Goal: Browse casually

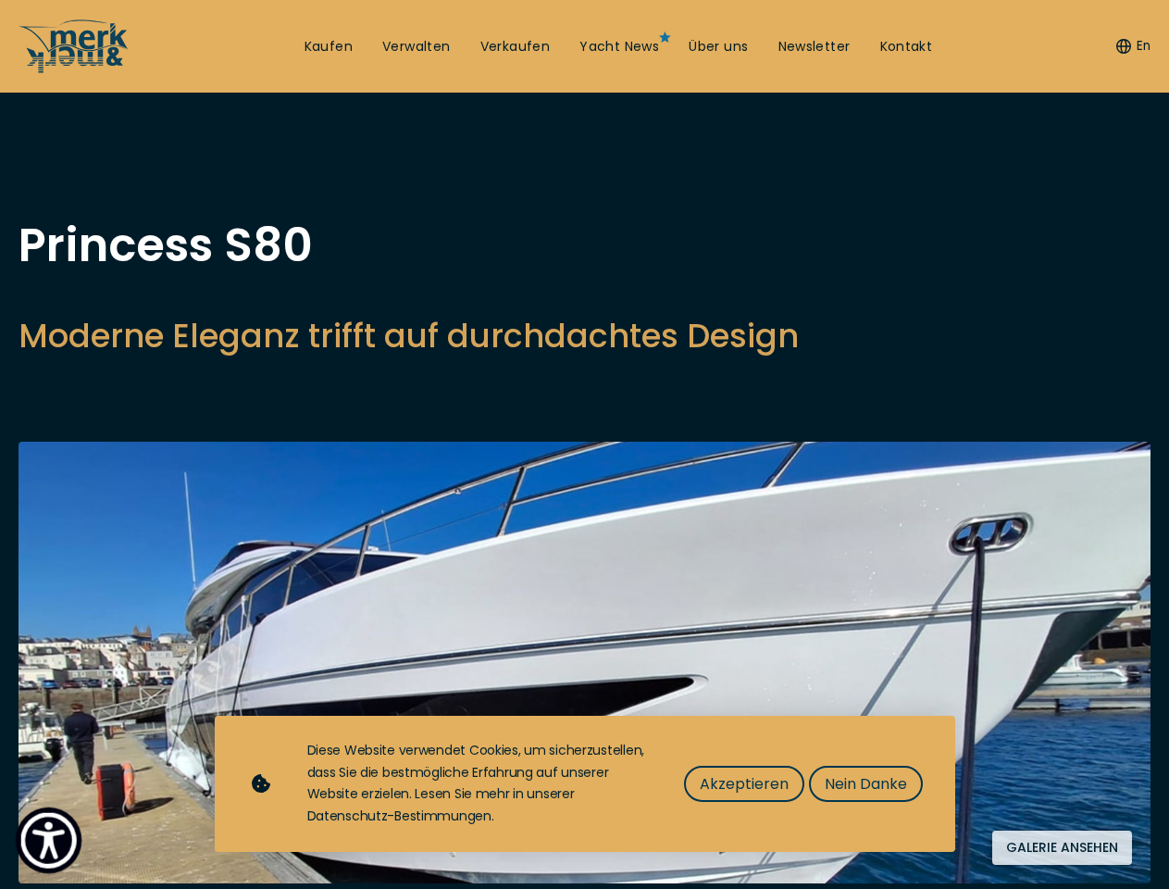
click at [48, 840] on img "Show Accessibility Preferences" at bounding box center [48, 840] width 56 height 56
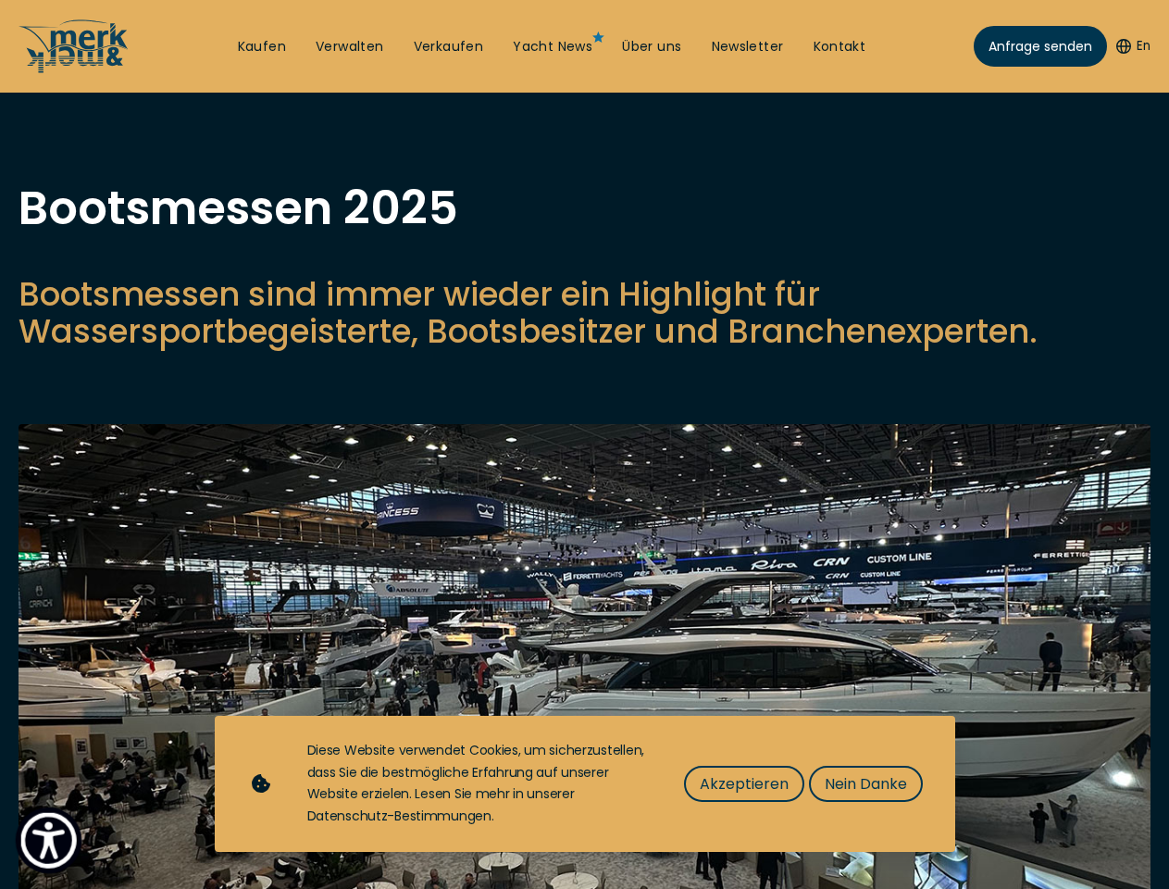
click at [48, 840] on img "Show Accessibility Preferences" at bounding box center [48, 840] width 56 height 56
click at [1130, 46] on button "En" at bounding box center [1134, 46] width 34 height 19
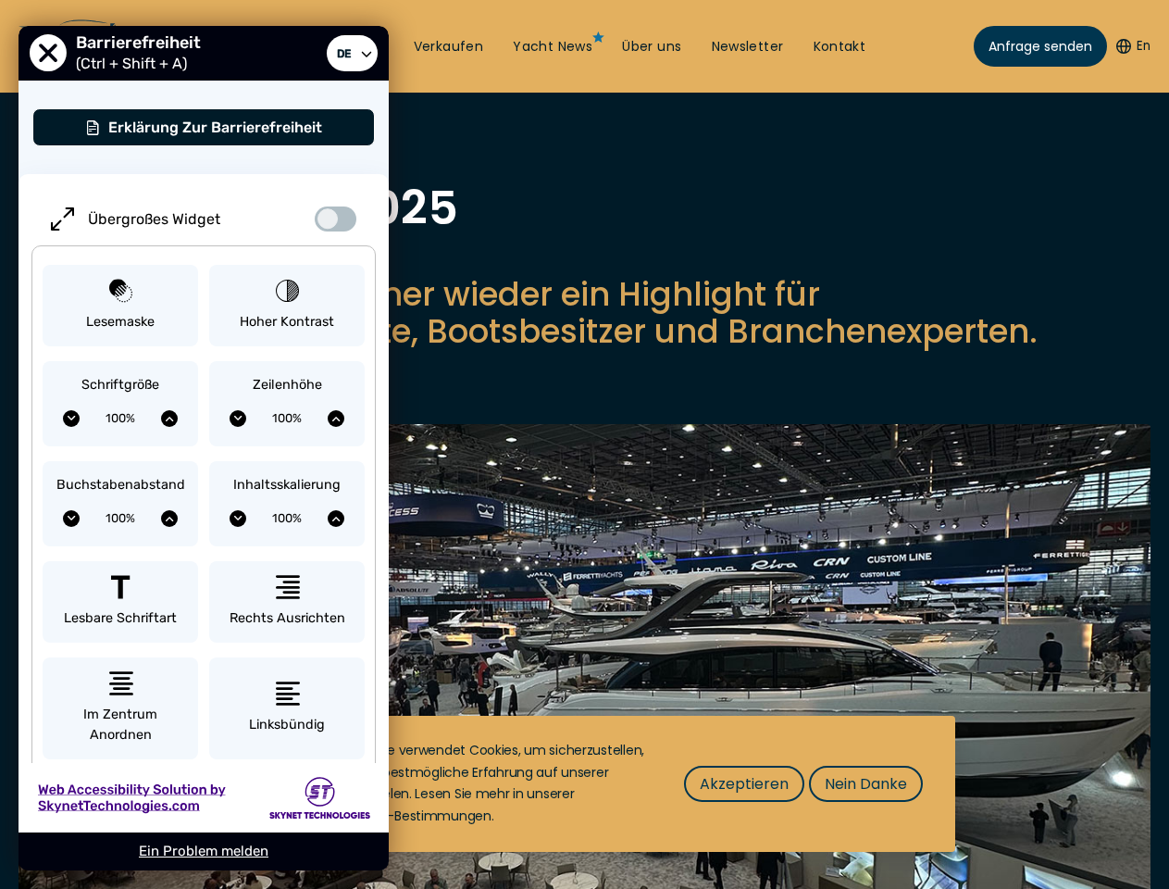
click at [584, 350] on p "Bootsmessen sind immer wieder ein Highlight für Wassersportbegeisterte, Bootsbe…" at bounding box center [585, 313] width 1132 height 74
click at [584, 680] on img at bounding box center [585, 694] width 1132 height 540
click at [743, 783] on span "Akzeptieren" at bounding box center [744, 783] width 89 height 23
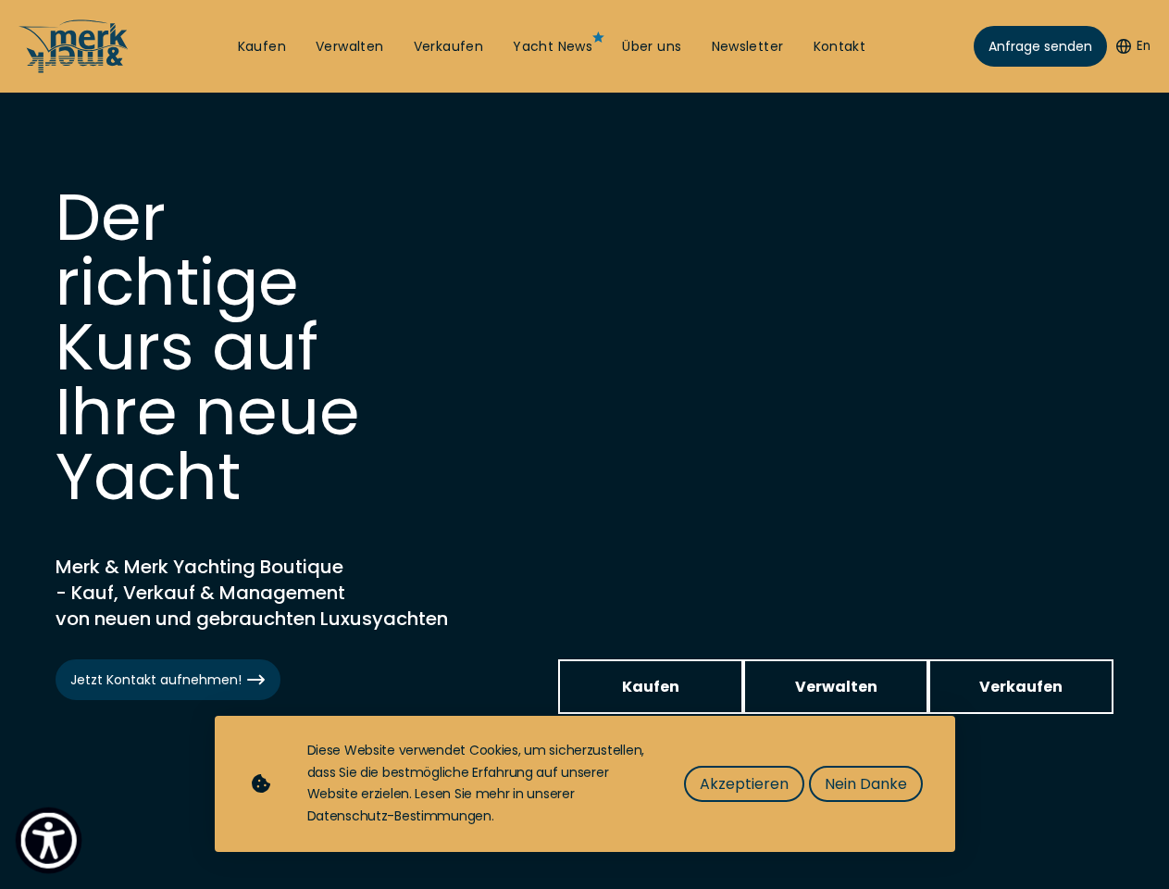
click at [48, 840] on img "Show Accessibility Preferences" at bounding box center [48, 840] width 56 height 56
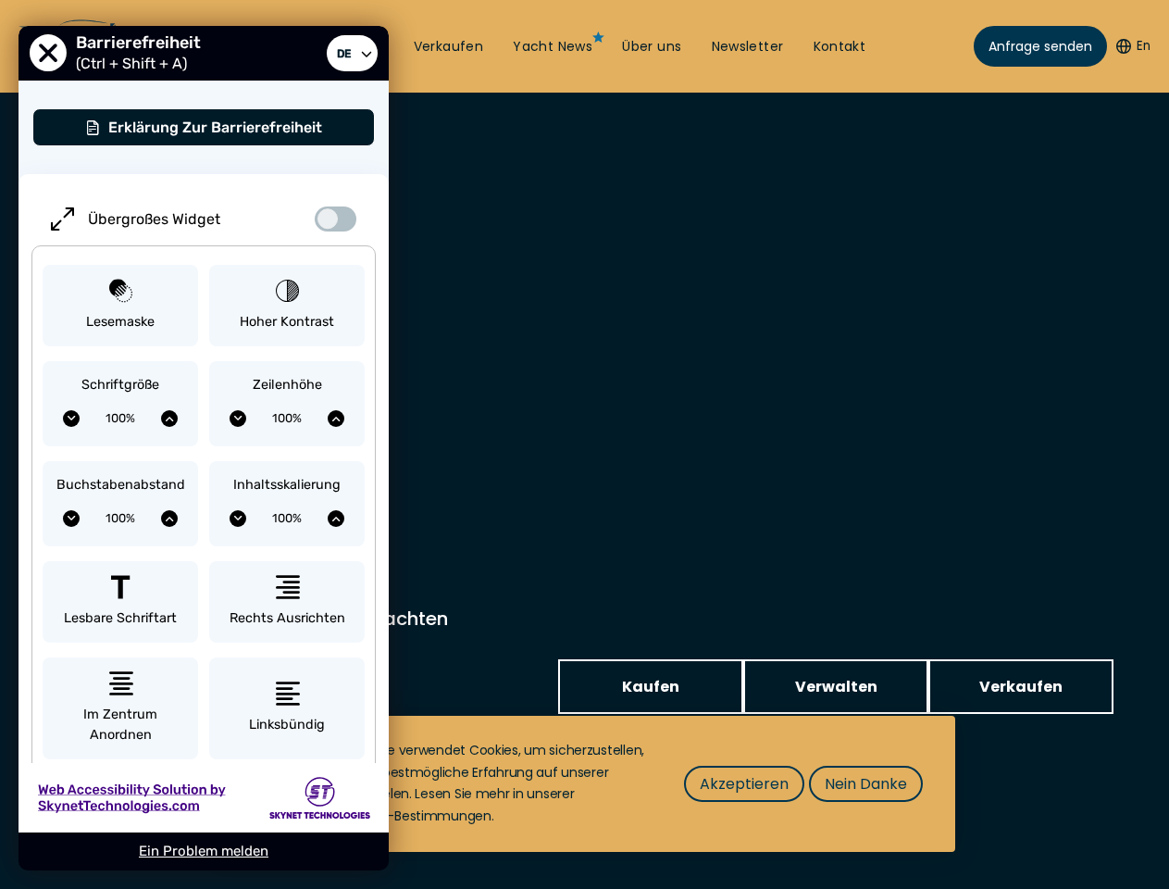
click at [1130, 46] on button "En" at bounding box center [1134, 46] width 34 height 19
click at [287, 463] on div "Inhaltsskalierung 100%" at bounding box center [287, 503] width 156 height 85
click at [743, 783] on span "Akzeptieren" at bounding box center [744, 783] width 89 height 23
